Goal: Task Accomplishment & Management: Complete application form

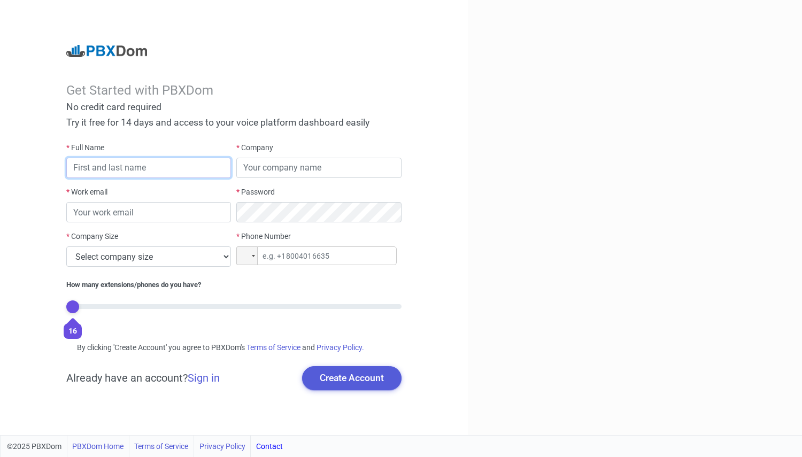
click at [117, 167] on input "text" at bounding box center [148, 168] width 165 height 20
type input "[PERSON_NAME]"
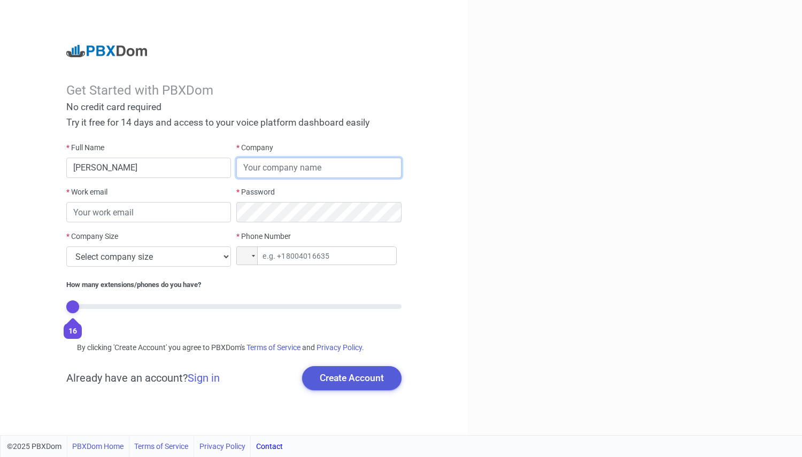
click at [276, 171] on input "text" at bounding box center [318, 168] width 165 height 20
type input "sh"
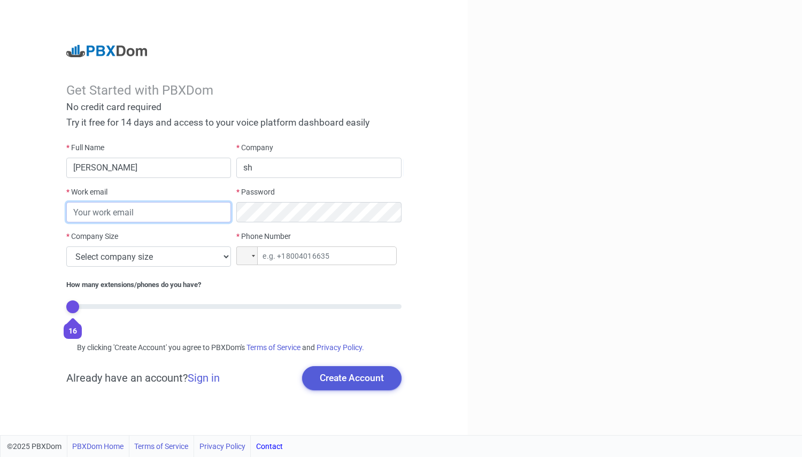
click at [95, 214] on input "email" at bounding box center [148, 212] width 165 height 20
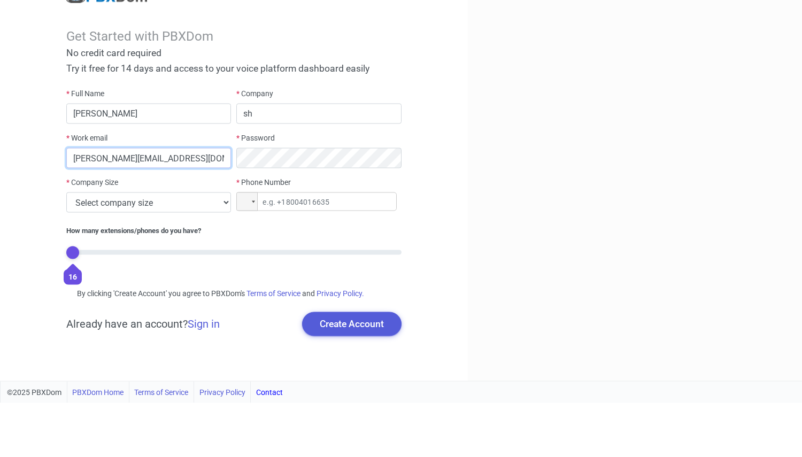
type input "[PERSON_NAME][EMAIL_ADDRESS][DOMAIN_NAME]"
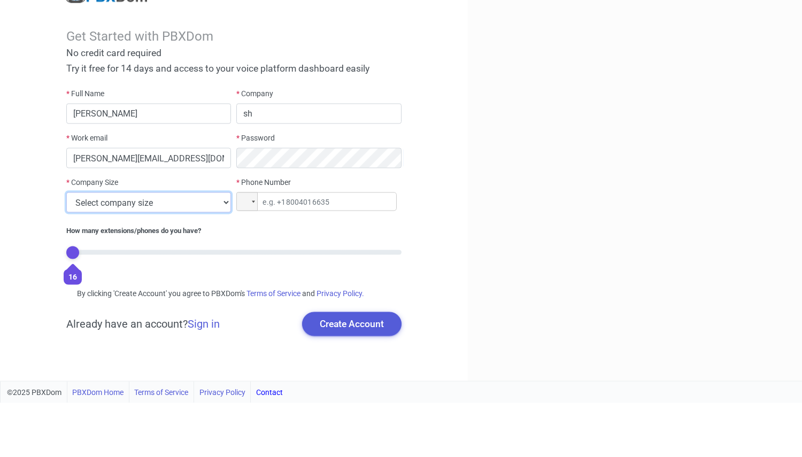
click at [223, 255] on select "Select company size 1 - 9 employees 10 - 49 employees 50 - 199 employees 200 - …" at bounding box center [148, 256] width 165 height 20
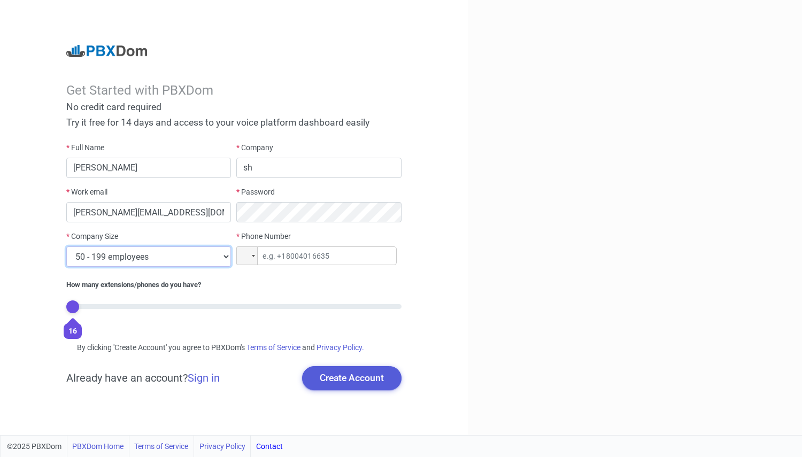
click at [66, 246] on select "Select company size 1 - 9 employees 10 - 49 employees 50 - 199 employees 200 - …" at bounding box center [148, 256] width 165 height 20
click at [221, 257] on select "Select company size 1 - 9 employees 10 - 49 employees 50 - 199 employees 200 - …" at bounding box center [148, 256] width 165 height 20
select select "4"
click at [66, 246] on select "Select company size 1 - 9 employees 10 - 49 employees 50 - 199 employees 200 - …" at bounding box center [148, 256] width 165 height 20
click at [287, 260] on input "tel" at bounding box center [316, 255] width 160 height 19
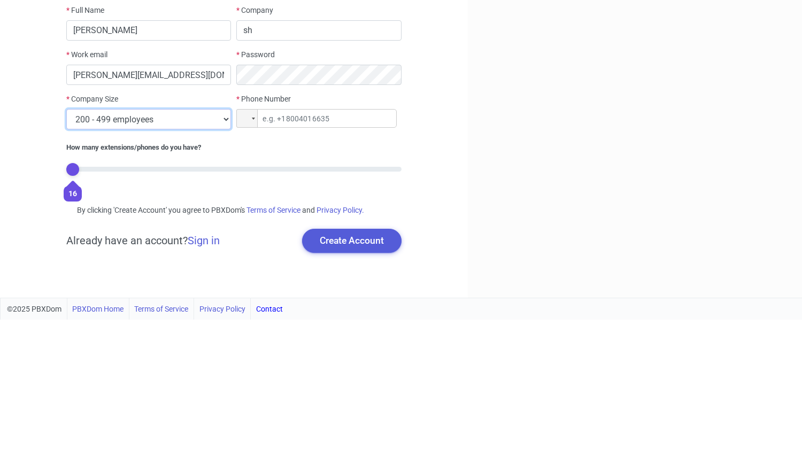
click at [221, 257] on select "Select company size 1 - 9 employees 10 - 49 employees 50 - 199 employees 200 - …" at bounding box center [148, 256] width 165 height 20
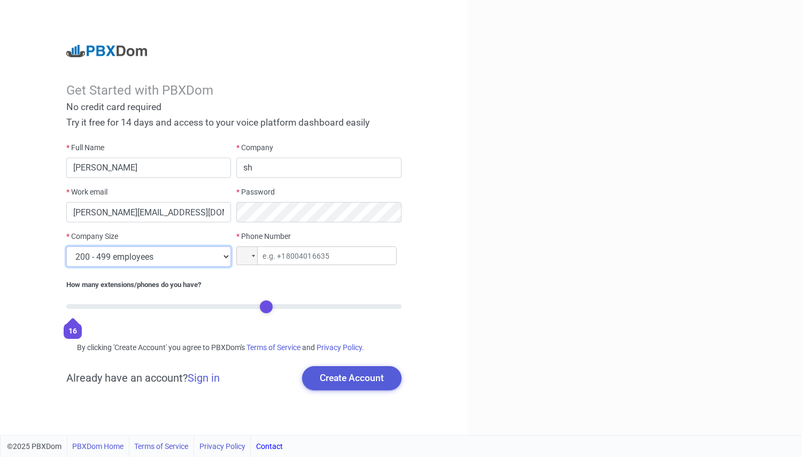
type input "12"
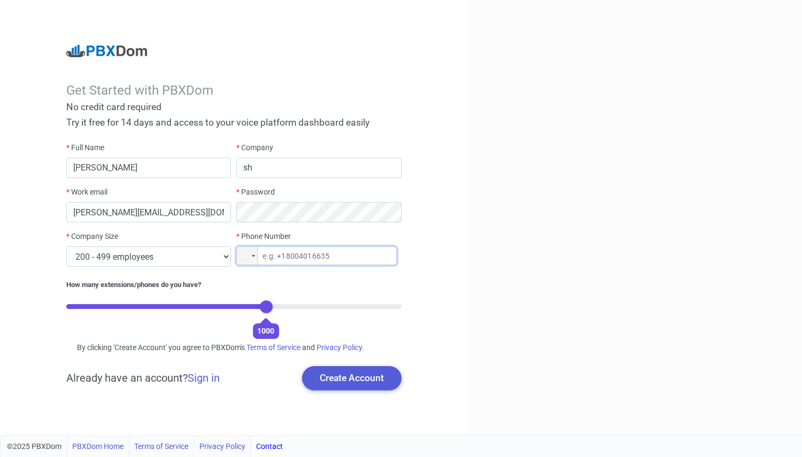
click at [285, 257] on input "tel" at bounding box center [316, 255] width 160 height 19
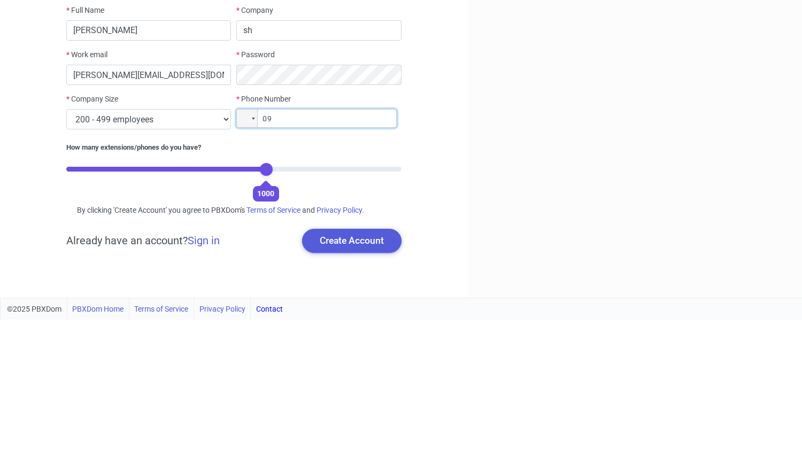
type input "0"
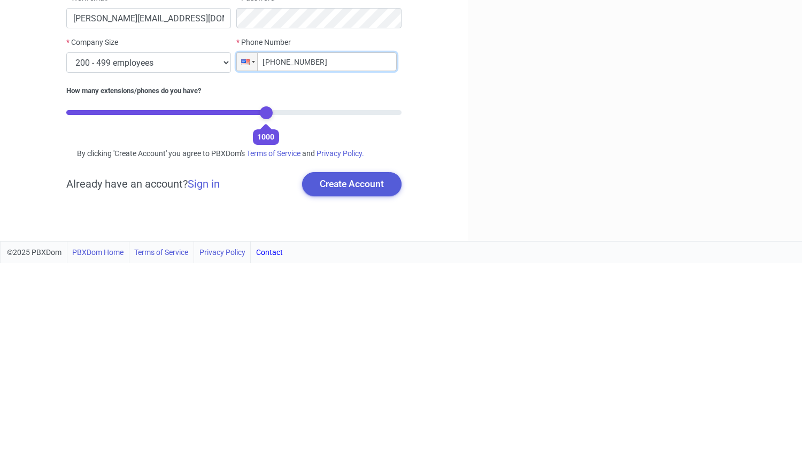
type input "+1 (800) 342-3444"
click at [345, 377] on button "Create Account" at bounding box center [351, 378] width 99 height 24
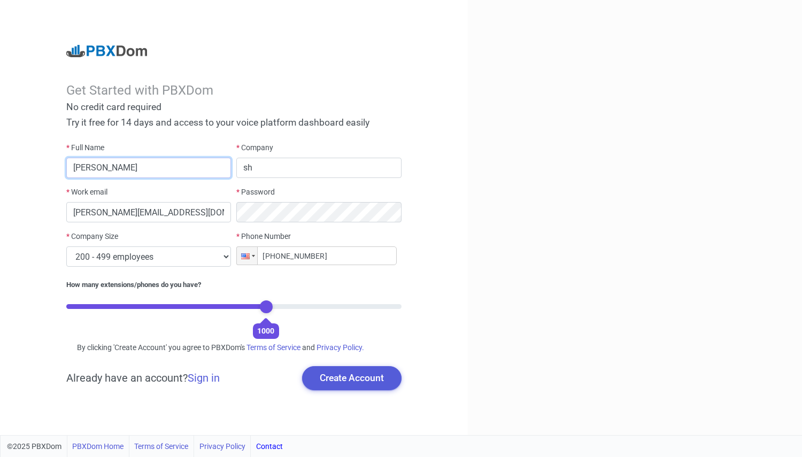
click at [118, 169] on input "Shahbaz" at bounding box center [148, 168] width 165 height 20
click at [76, 167] on input "Shahbaz" at bounding box center [148, 168] width 165 height 20
click at [87, 167] on input "Shahbaz" at bounding box center [148, 168] width 165 height 20
click at [82, 169] on input "Shahbaz" at bounding box center [148, 168] width 165 height 20
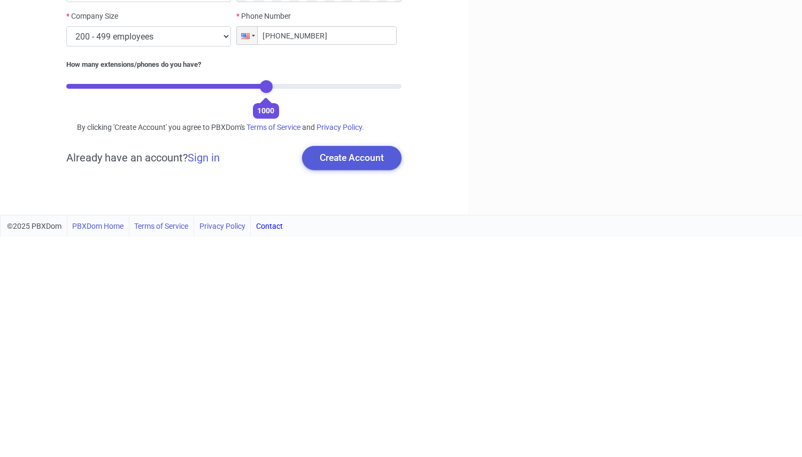
click at [353, 378] on button "Create Account" at bounding box center [351, 378] width 99 height 24
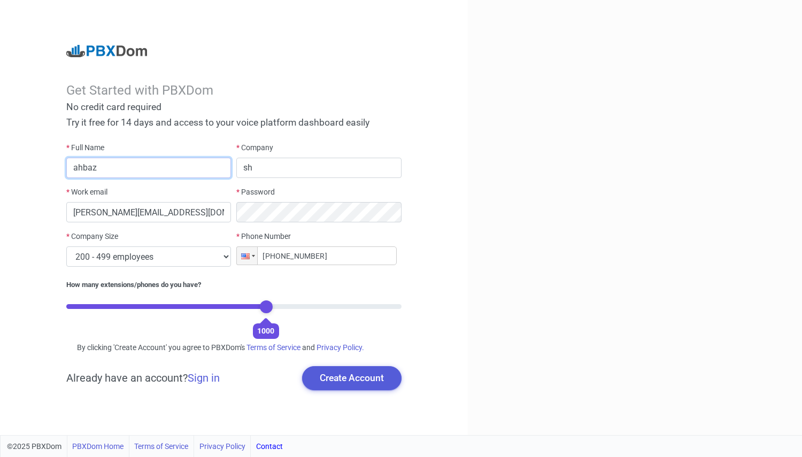
click at [146, 171] on input "ahbaz" at bounding box center [148, 168] width 165 height 20
type input "a"
click at [101, 168] on input "Shahbazdousti" at bounding box center [148, 168] width 165 height 20
type input "Shahbaz dousti"
click at [718, 181] on div at bounding box center [635, 217] width 334 height 435
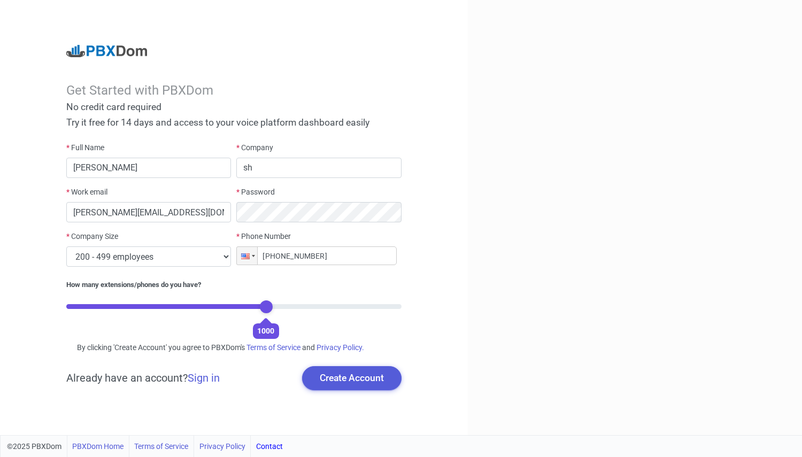
click at [361, 384] on button "Create Account" at bounding box center [351, 378] width 99 height 24
click at [268, 166] on input "sh" at bounding box center [318, 168] width 165 height 20
type input "shahbaz"
click at [695, 170] on div at bounding box center [635, 217] width 334 height 435
click at [357, 377] on button "Create Account" at bounding box center [351, 378] width 99 height 24
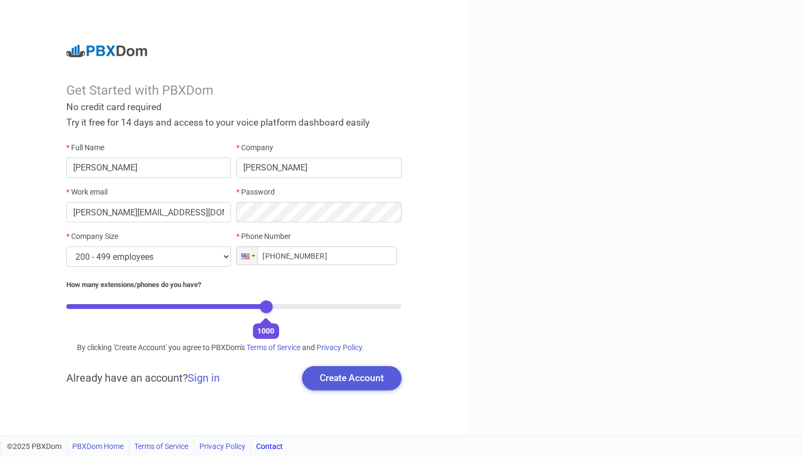
click at [354, 374] on button "Create Account" at bounding box center [351, 378] width 99 height 24
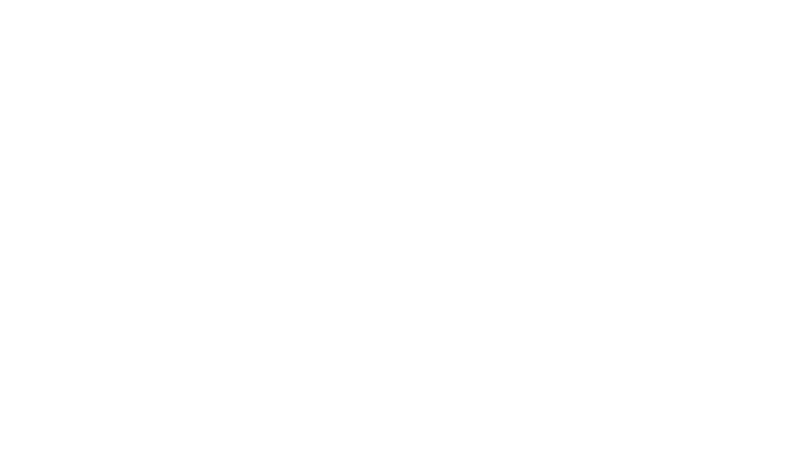
click at [743, 0] on html "Original text Rate this translation Your feedback will be used to help improve …" at bounding box center [401, 0] width 802 height 0
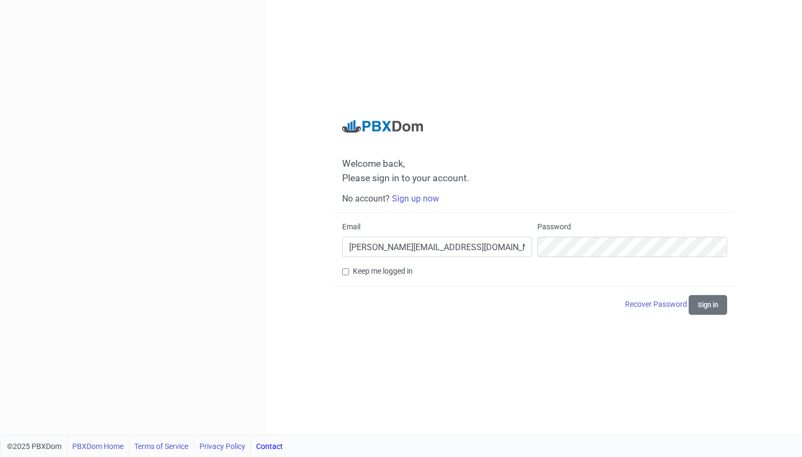
click at [344, 270] on input "Keep me logged in" at bounding box center [345, 271] width 7 height 7
checkbox input "true"
click at [564, 122] on div "Welcome back, Please sign in to your account. No account? Sign up now Email [PE…" at bounding box center [534, 217] width 401 height 195
click at [704, 303] on button "Sign in" at bounding box center [707, 305] width 38 height 20
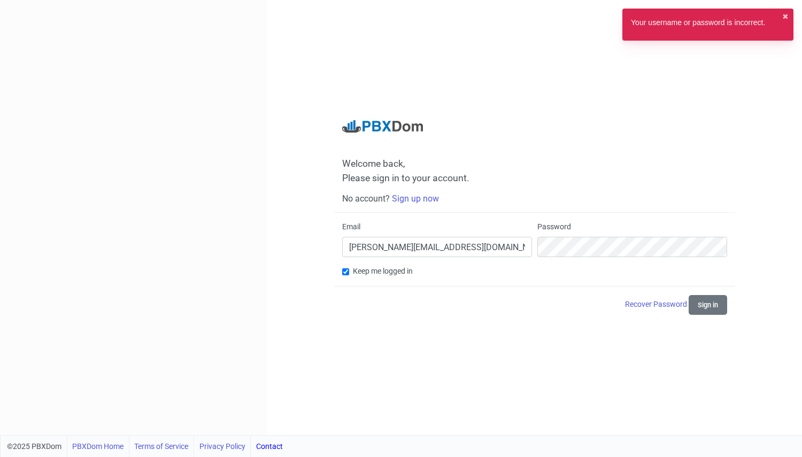
click at [785, 20] on button "✖︎" at bounding box center [785, 16] width 6 height 11
